Goal: Task Accomplishment & Management: Manage account settings

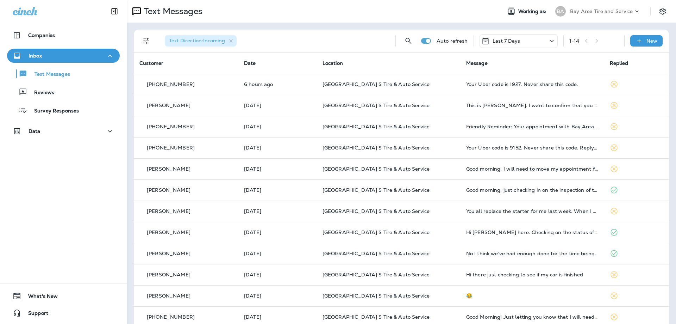
drag, startPoint x: 31, startPoint y: 49, endPoint x: 36, endPoint y: 52, distance: 6.3
click at [32, 49] on button "Inbox" at bounding box center [63, 56] width 113 height 14
click at [37, 56] on p "Inbox" at bounding box center [35, 56] width 13 height 6
click at [37, 74] on p "Text Messages" at bounding box center [48, 74] width 43 height 7
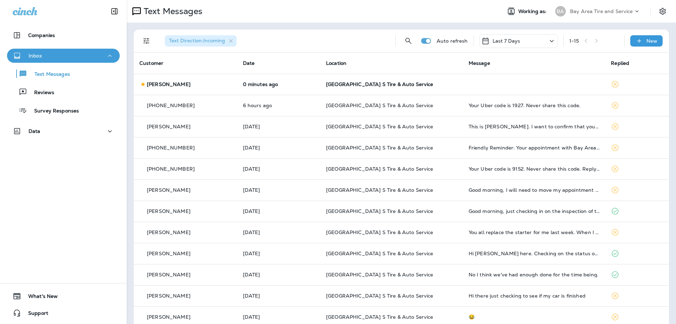
click at [73, 50] on button "Inbox" at bounding box center [63, 56] width 113 height 14
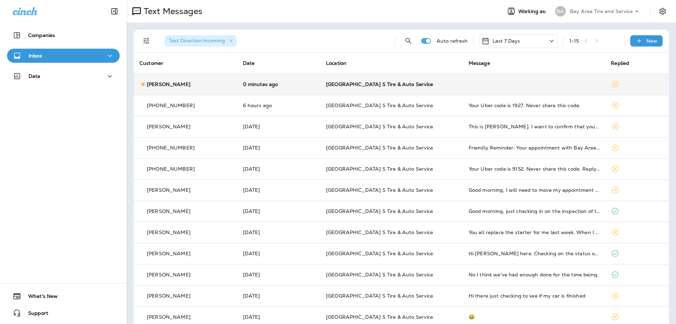
click at [333, 76] on td "[GEOGRAPHIC_DATA] S Tire & Auto Service" at bounding box center [391, 84] width 143 height 21
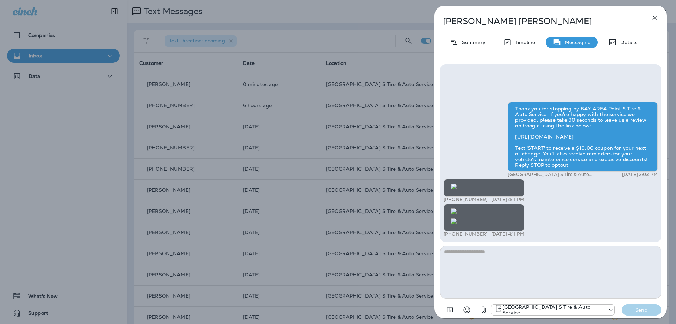
click at [457, 218] on img at bounding box center [454, 221] width 6 height 6
click at [457, 208] on img at bounding box center [454, 211] width 6 height 6
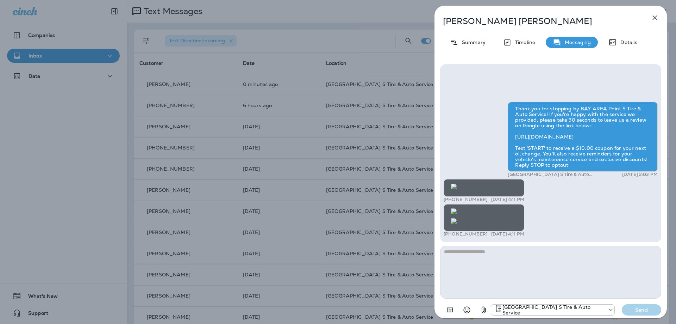
click at [457, 218] on img at bounding box center [454, 221] width 6 height 6
click at [657, 16] on icon "button" at bounding box center [655, 17] width 5 height 5
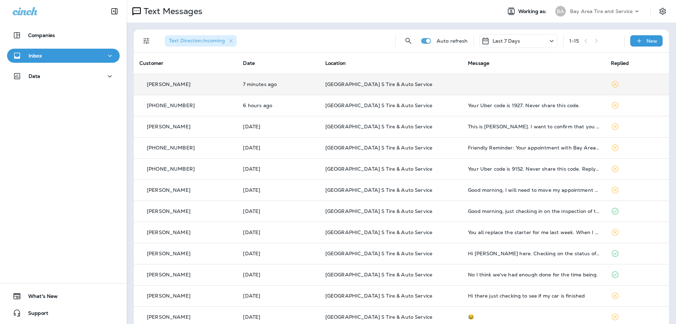
click at [463, 86] on td at bounding box center [533, 84] width 143 height 21
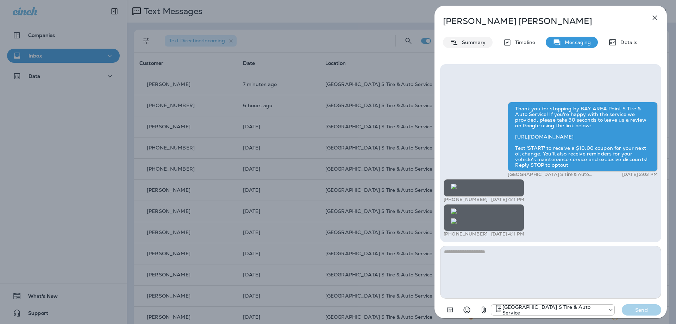
click at [478, 39] on p "Summary" at bounding box center [471, 42] width 27 height 6
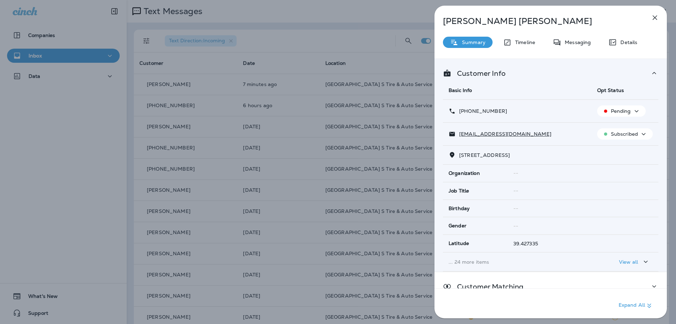
click at [650, 18] on button "button" at bounding box center [655, 18] width 14 height 14
